Goal: Task Accomplishment & Management: Manage account settings

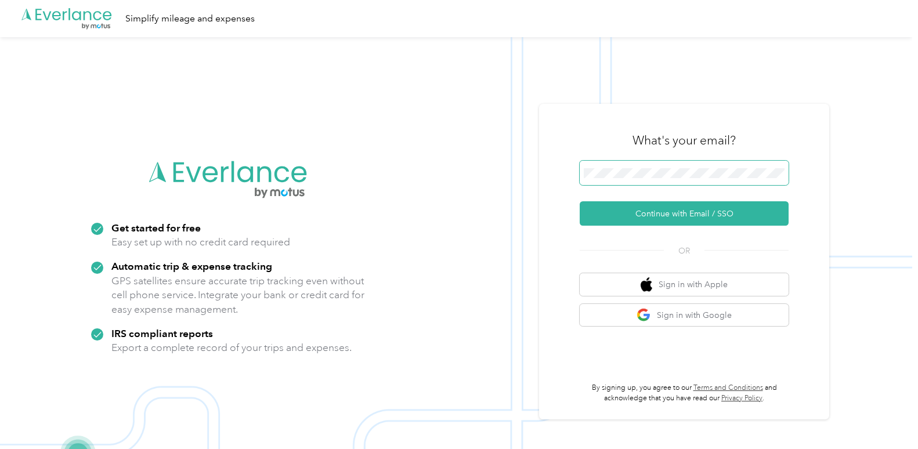
click at [633, 166] on span at bounding box center [684, 173] width 209 height 24
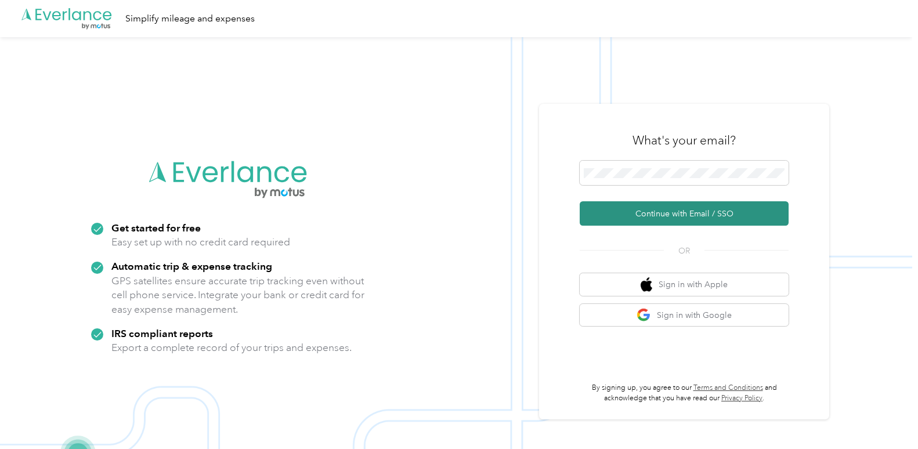
click at [648, 209] on button "Continue with Email / SSO" at bounding box center [684, 213] width 209 height 24
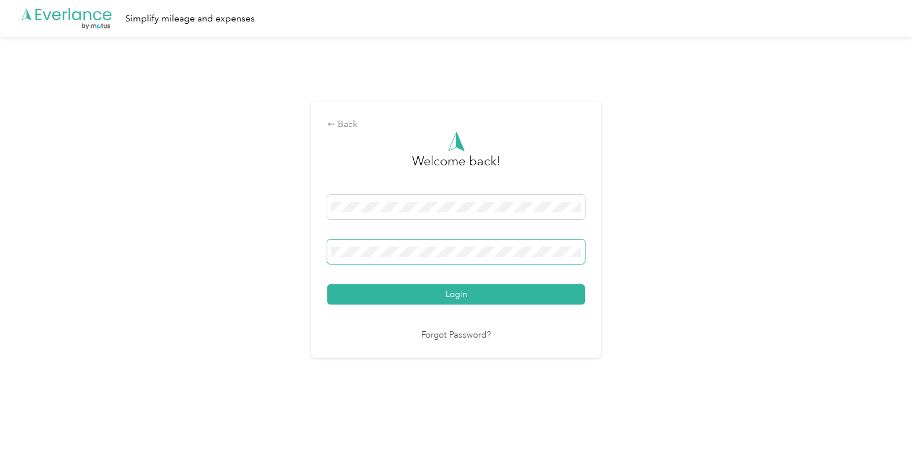
click at [348, 259] on span at bounding box center [456, 252] width 258 height 24
click at [327, 284] on button "Login" at bounding box center [456, 294] width 258 height 20
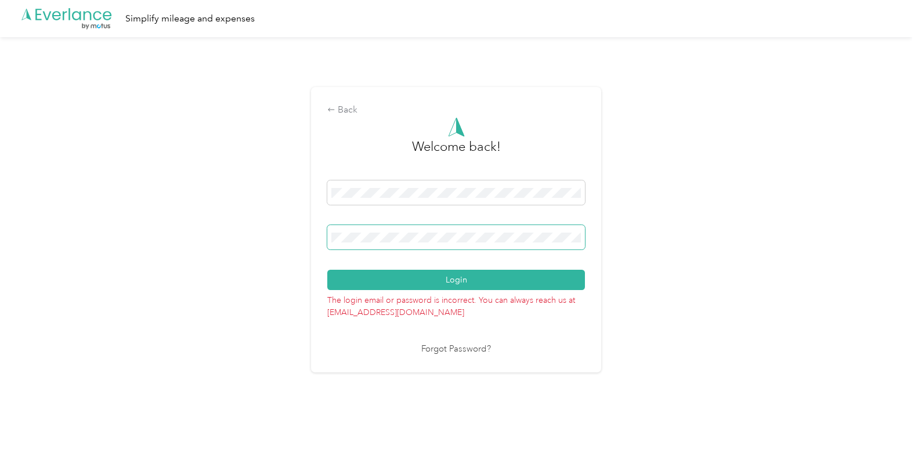
click at [244, 240] on div "Back Welcome back! Login The login email or password is incorrect. You can alwa…" at bounding box center [456, 234] width 912 height 395
click at [327, 270] on button "Login" at bounding box center [456, 280] width 258 height 20
click at [229, 234] on div "Back Welcome back! Login The login email or password is incorrect. You can alwa…" at bounding box center [456, 234] width 912 height 395
click at [327, 270] on button "Login" at bounding box center [456, 280] width 258 height 20
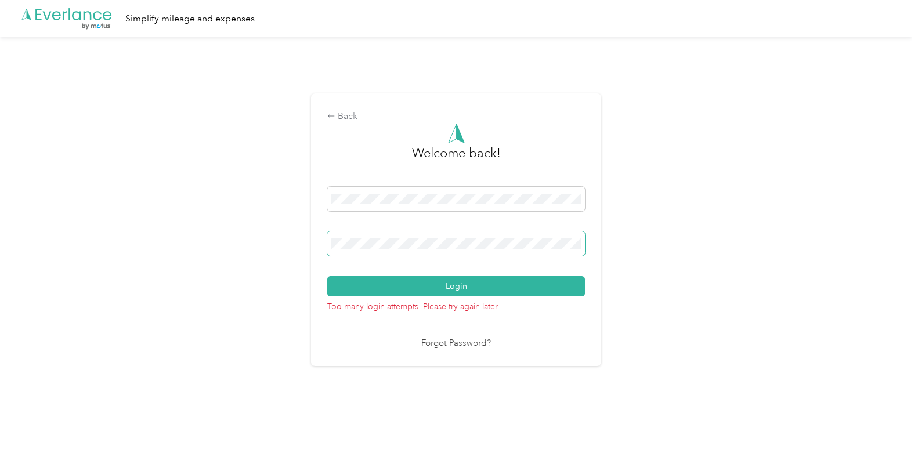
click at [281, 245] on div "Back Welcome back! Login Too many login attempts. Please try again later. Forgo…" at bounding box center [456, 234] width 912 height 395
click at [327, 276] on button "Login" at bounding box center [456, 286] width 258 height 20
click at [450, 342] on link "Forgot Password?" at bounding box center [456, 343] width 70 height 13
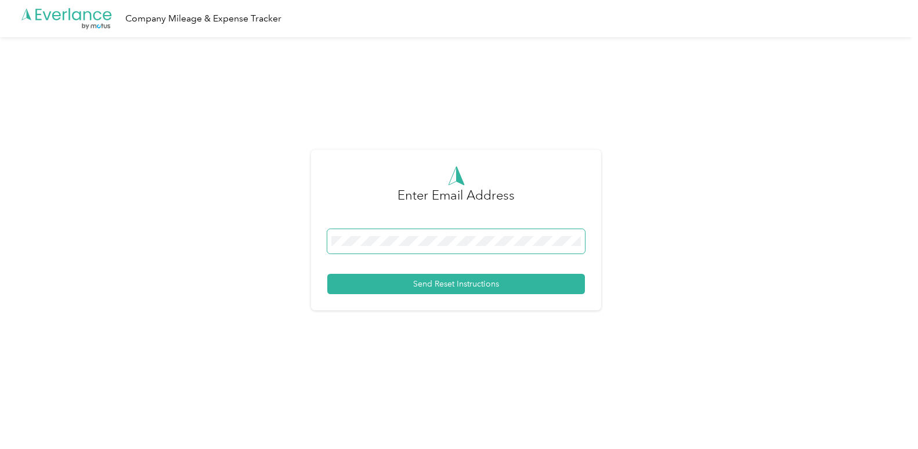
click at [364, 234] on span at bounding box center [456, 241] width 258 height 24
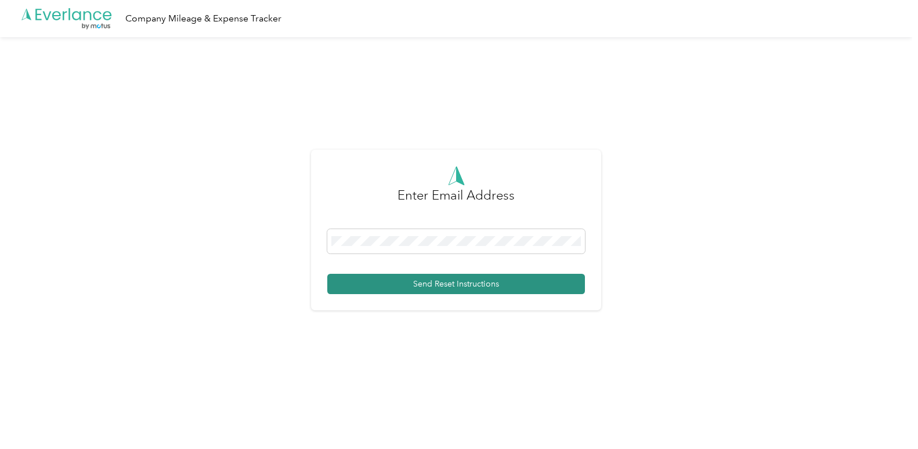
click at [410, 288] on button "Send Reset Instructions" at bounding box center [456, 284] width 258 height 20
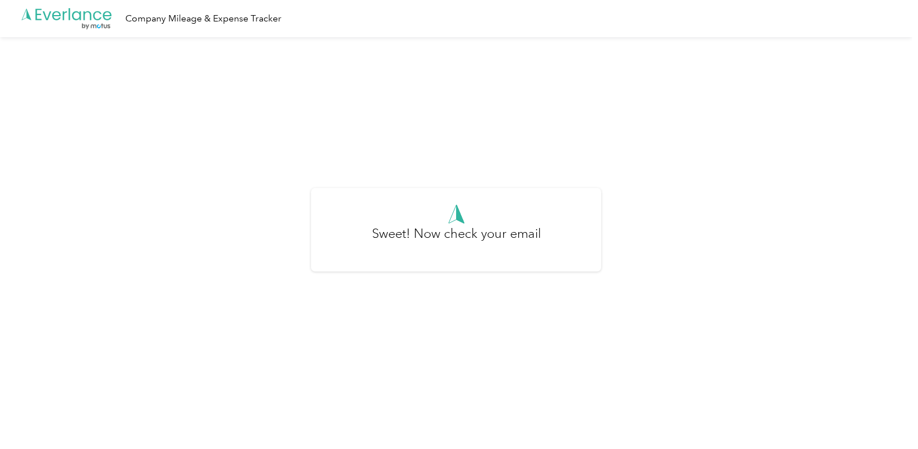
click at [474, 201] on div "Sweet! Now check your email" at bounding box center [456, 230] width 290 height 84
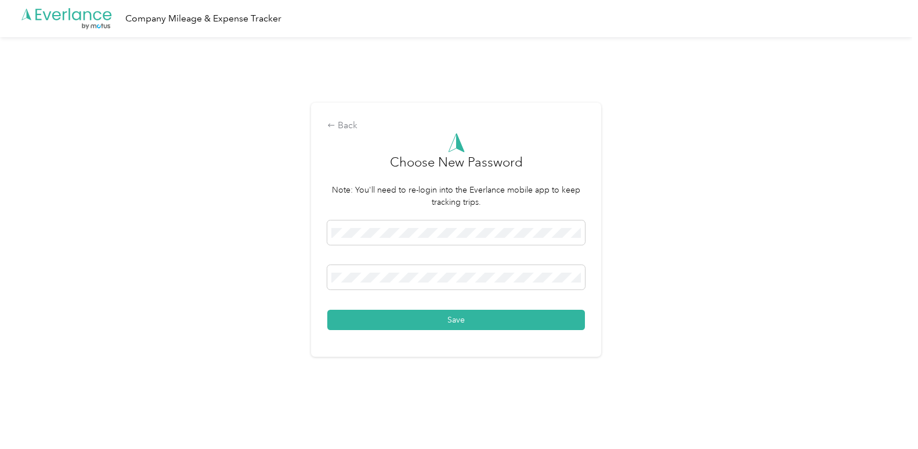
click at [439, 337] on div "Back Choose New Password Note: You'll need to re-login into the Everlance mobil…" at bounding box center [456, 230] width 290 height 254
click at [442, 324] on button "Save" at bounding box center [456, 320] width 258 height 20
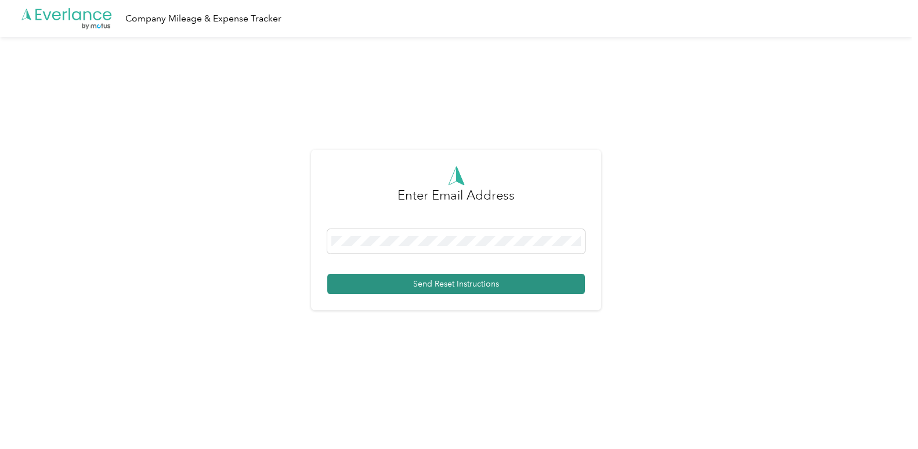
click at [403, 282] on button "Send Reset Instructions" at bounding box center [456, 284] width 258 height 20
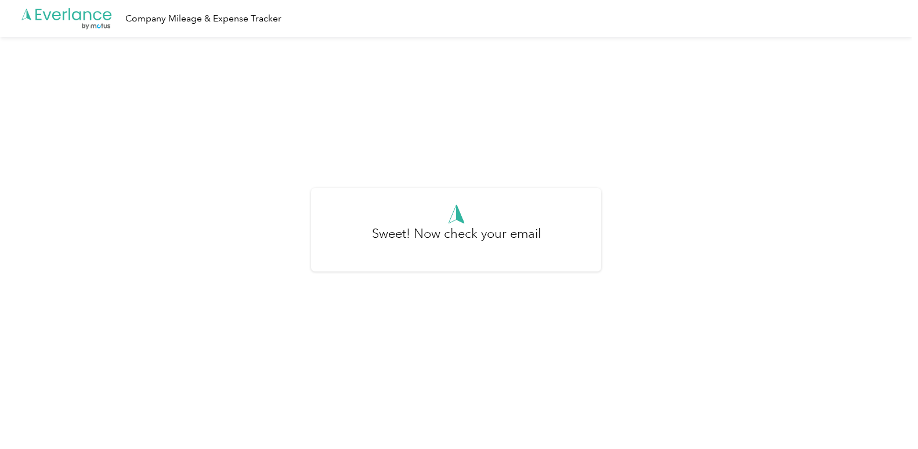
click at [65, 21] on icon ".cls-1 { fill: #00adee; } .cls-2 { fill: #fff; } .cls-3 { fill: #707372; } .cls…" at bounding box center [66, 19] width 93 height 24
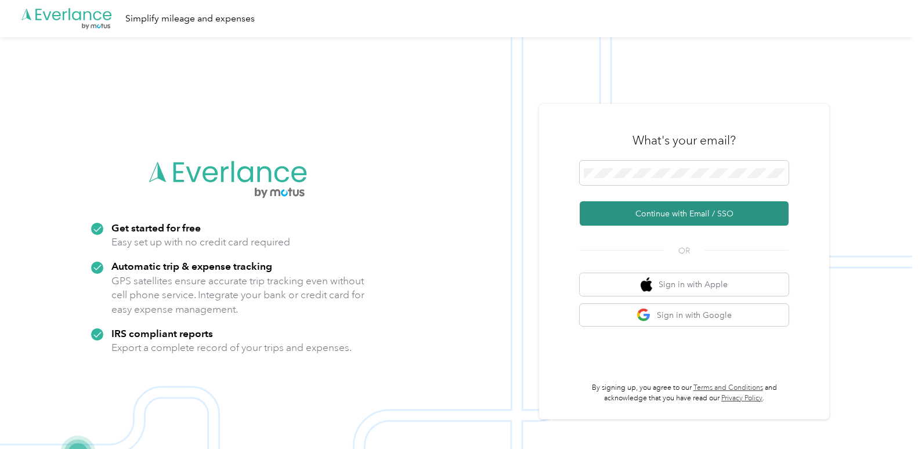
click at [647, 212] on button "Continue with Email / SSO" at bounding box center [684, 213] width 209 height 24
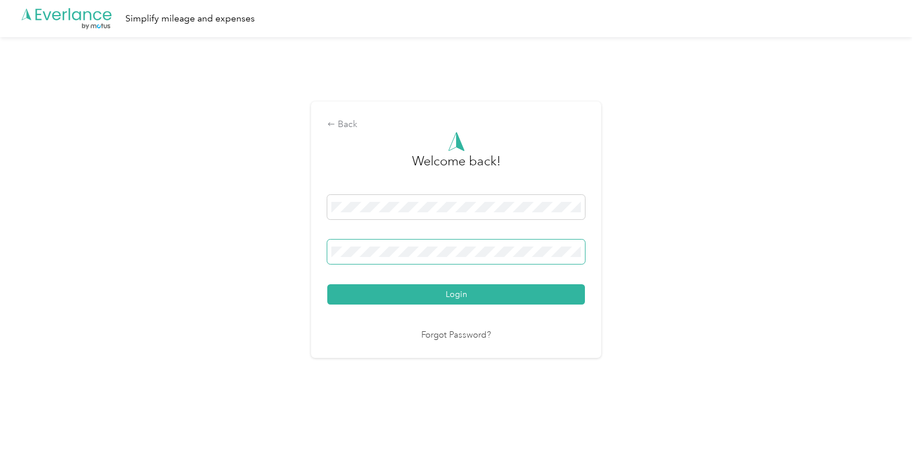
click at [327, 284] on button "Login" at bounding box center [456, 294] width 258 height 20
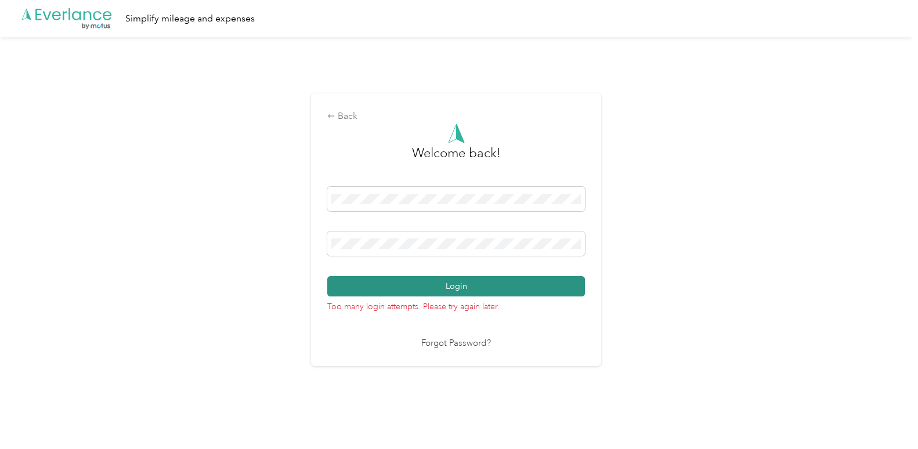
click at [438, 286] on button "Login" at bounding box center [456, 286] width 258 height 20
click at [327, 276] on button "Login" at bounding box center [456, 286] width 258 height 20
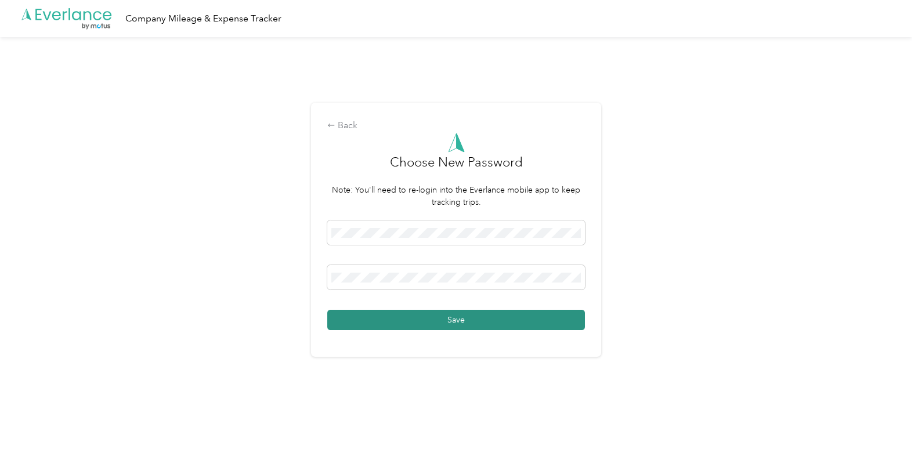
click at [459, 316] on button "Save" at bounding box center [456, 320] width 258 height 20
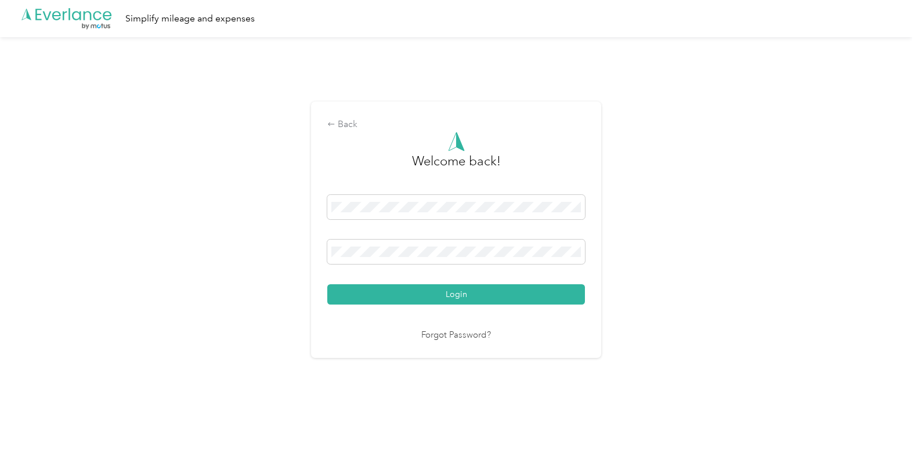
click at [363, 220] on div at bounding box center [456, 209] width 258 height 28
click at [327, 284] on button "Login" at bounding box center [456, 294] width 258 height 20
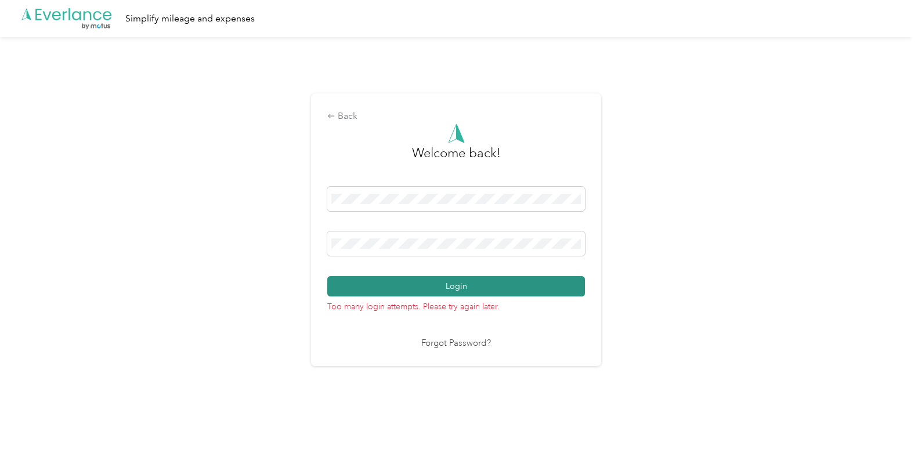
click at [420, 277] on button "Login" at bounding box center [456, 286] width 258 height 20
